Goal: Task Accomplishment & Management: Use online tool/utility

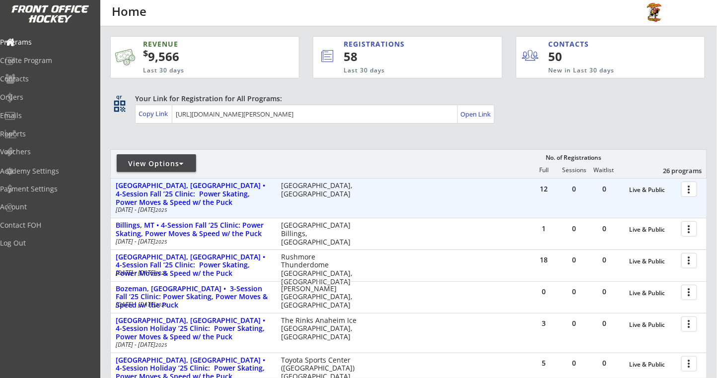
click at [691, 191] on div at bounding box center [690, 188] width 17 height 17
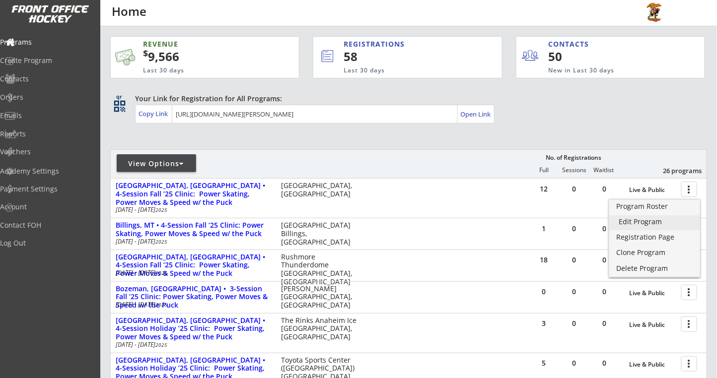
click at [654, 214] on link "Program Roster" at bounding box center [654, 207] width 91 height 15
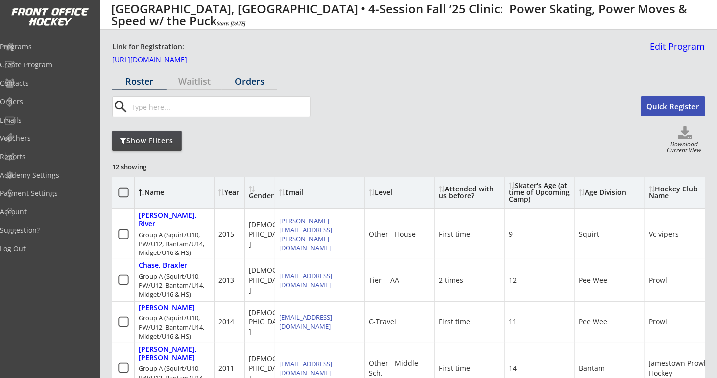
click at [254, 82] on div "Orders" at bounding box center [250, 81] width 55 height 9
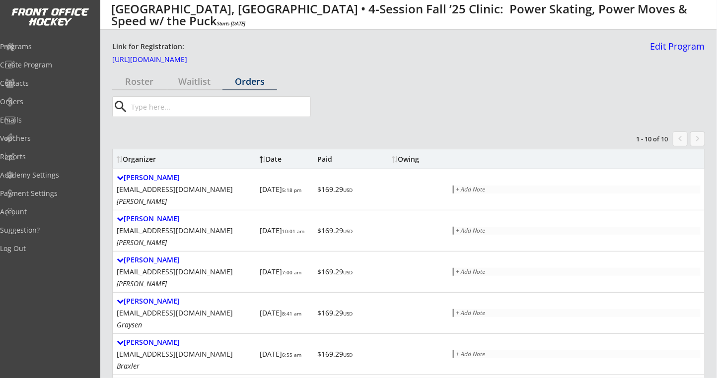
click at [416, 157] on div "Owing" at bounding box center [411, 159] width 38 height 7
click at [147, 84] on div "Roster" at bounding box center [139, 81] width 55 height 9
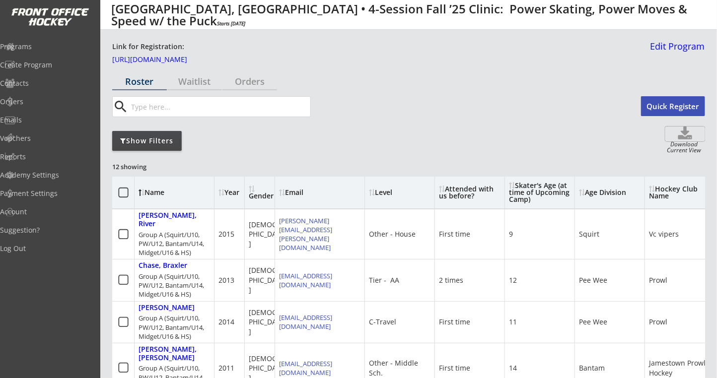
click at [689, 133] on icon at bounding box center [686, 134] width 40 height 15
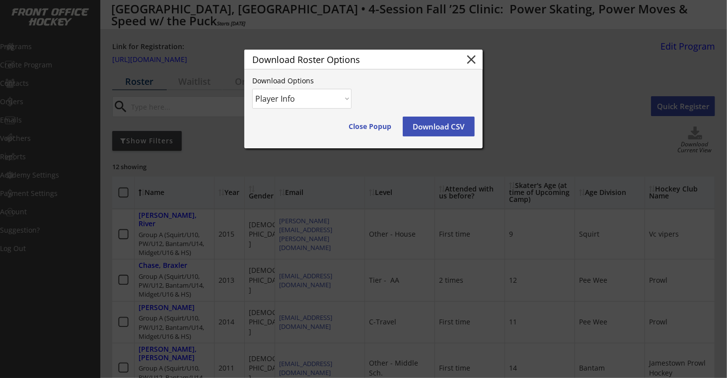
click at [347, 100] on select "Player Info Player and Order Info" at bounding box center [301, 99] width 99 height 20
select select ""Player and Order Info""
click at [252, 89] on select "Player Info Player and Order Info" at bounding box center [301, 99] width 99 height 20
click at [437, 125] on button "Download CSV" at bounding box center [439, 127] width 72 height 20
